Goal: Task Accomplishment & Management: Use online tool/utility

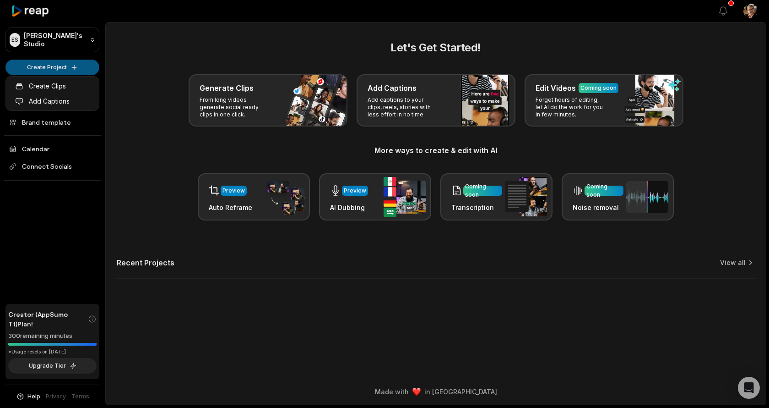
click at [80, 67] on html "ES [PERSON_NAME]'s Studio Create Project Home Projects Brand template Calendar …" at bounding box center [384, 204] width 769 height 408
click at [63, 85] on link "Create Clips" at bounding box center [52, 85] width 89 height 15
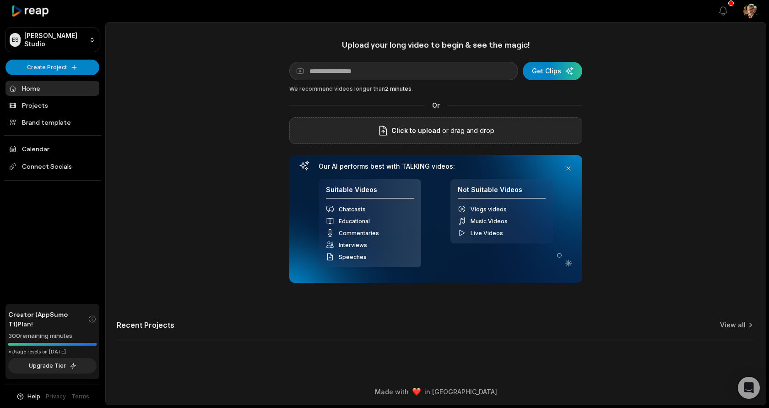
click at [427, 130] on span "Click to upload" at bounding box center [415, 130] width 49 height 11
click at [0, 0] on input "Click to upload" at bounding box center [0, 0] width 0 height 0
click at [364, 133] on div "Click to upload or drag and drop" at bounding box center [435, 130] width 293 height 27
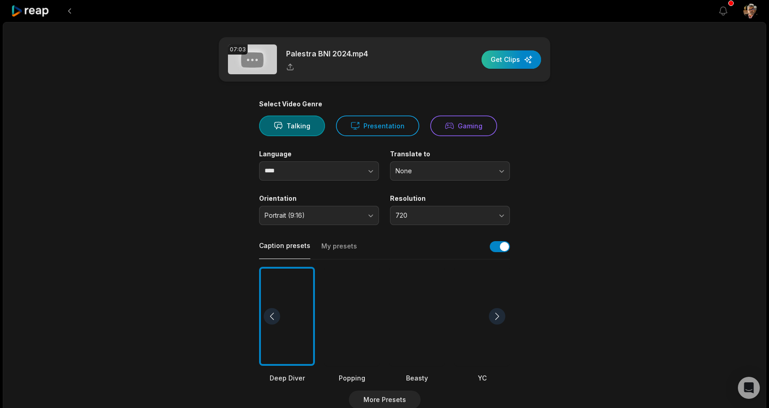
click at [511, 60] on div "button" at bounding box center [512, 59] width 60 height 18
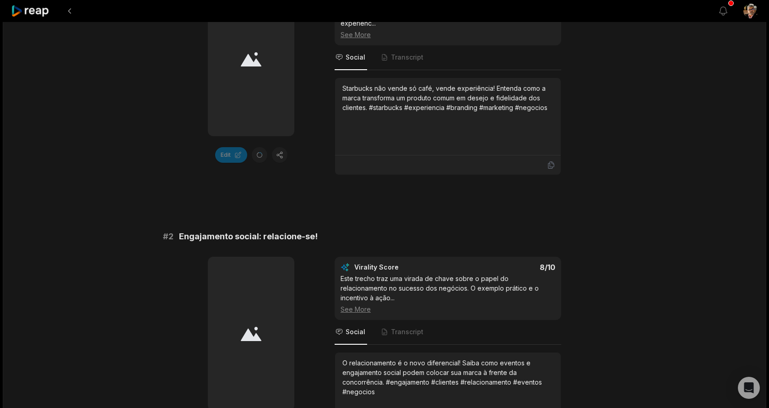
scroll to position [228, 0]
